Goal: Task Accomplishment & Management: Use online tool/utility

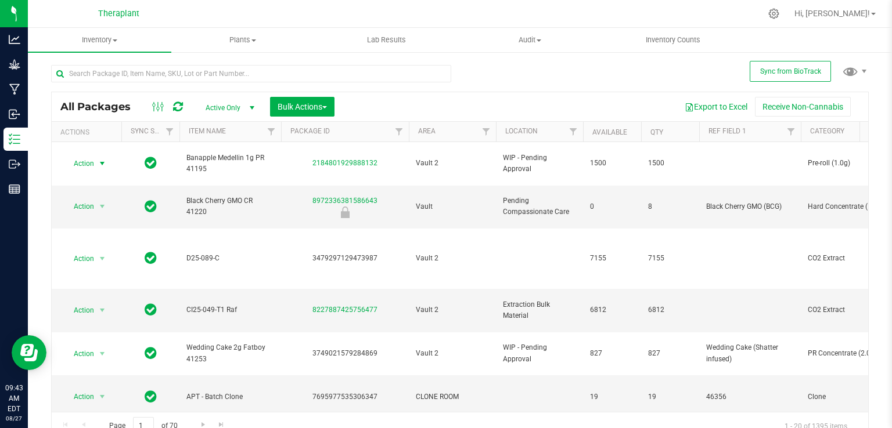
click at [179, 105] on icon at bounding box center [178, 107] width 10 height 12
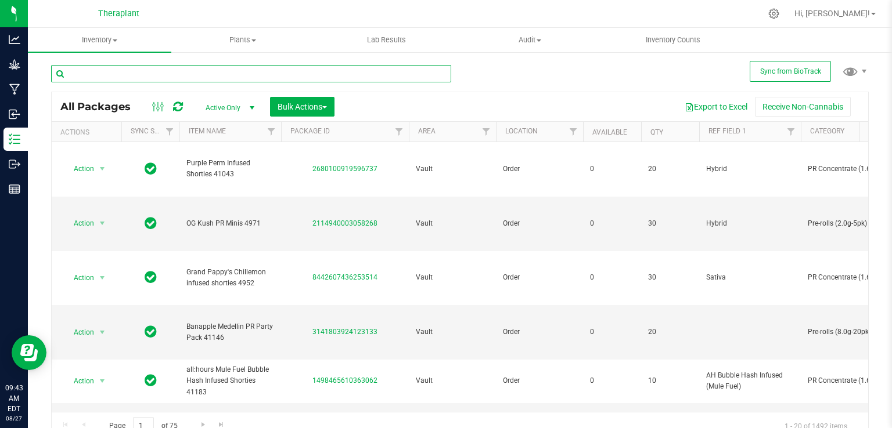
click at [197, 67] on input "text" at bounding box center [251, 73] width 400 height 17
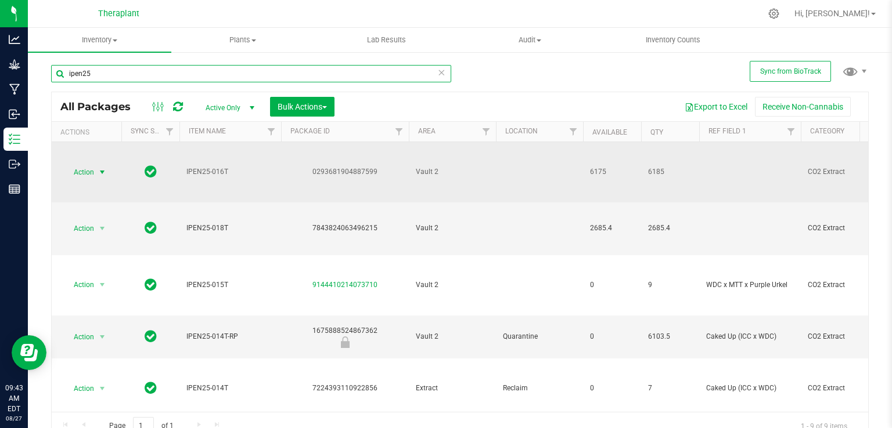
type input "ipen25"
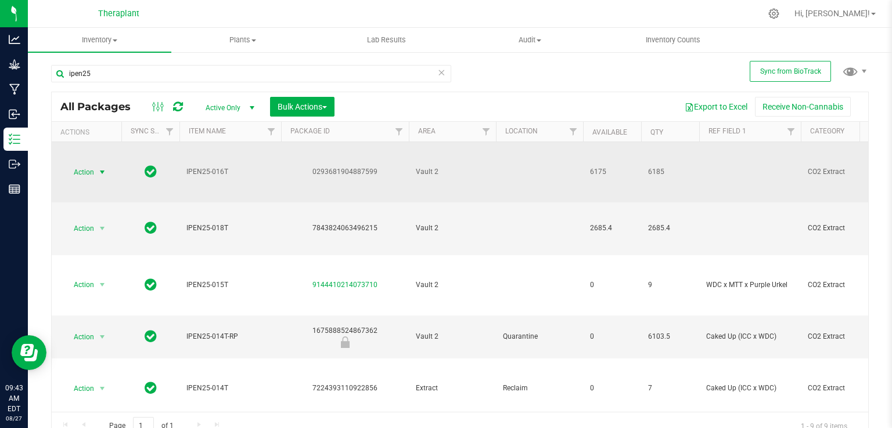
click at [104, 168] on span "select" at bounding box center [102, 172] width 9 height 9
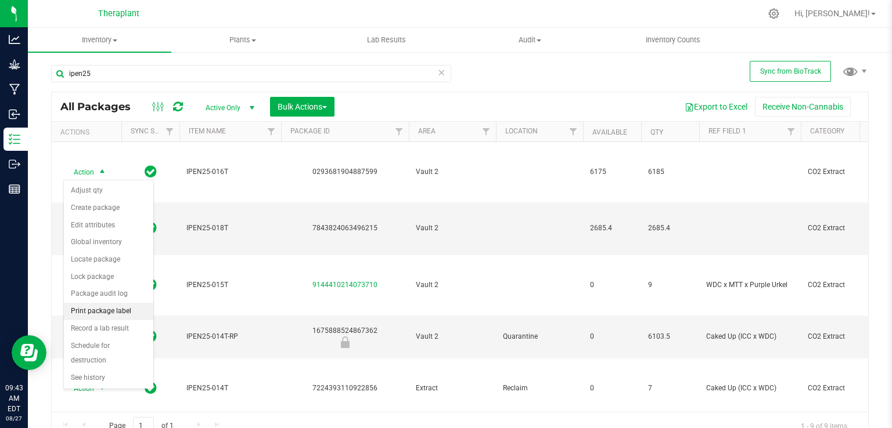
click at [118, 307] on li "Print package label" at bounding box center [108, 311] width 89 height 17
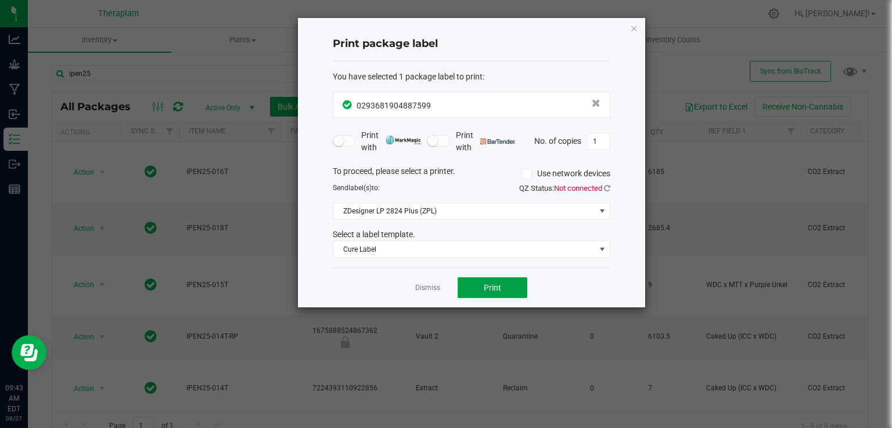
click at [495, 293] on button "Print" at bounding box center [492, 287] width 70 height 21
click at [495, 289] on span "Print" at bounding box center [492, 287] width 17 height 9
click at [495, 277] on button "Print" at bounding box center [492, 287] width 70 height 21
click at [635, 30] on icon "button" at bounding box center [634, 28] width 8 height 14
